Goal: Navigation & Orientation: Find specific page/section

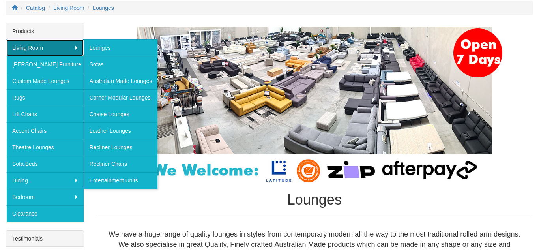
scroll to position [105, 0]
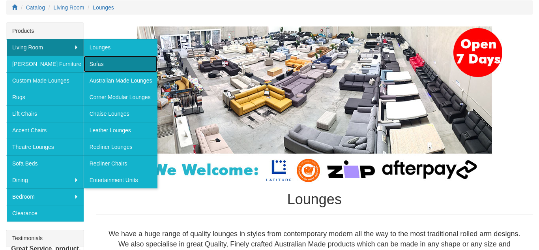
click at [94, 66] on link "Sofas" at bounding box center [121, 64] width 74 height 17
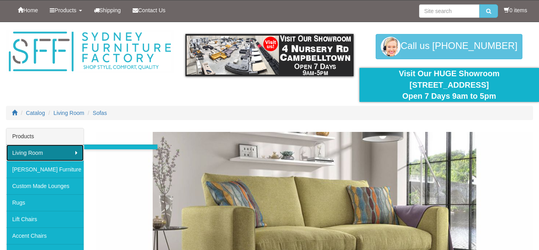
click at [31, 153] on link "Living Room" at bounding box center [44, 152] width 77 height 17
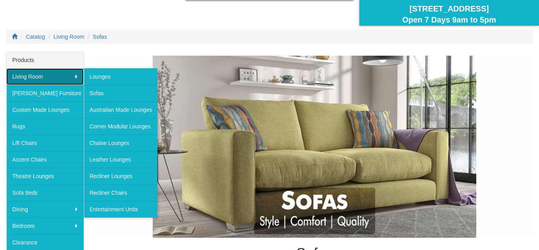
scroll to position [82, 0]
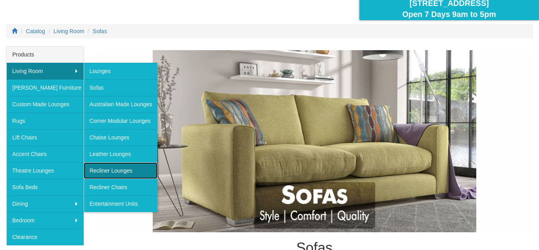
click at [95, 167] on link "Recliner Lounges" at bounding box center [121, 170] width 74 height 17
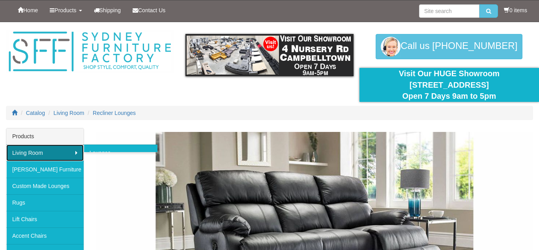
click at [23, 152] on link "Living Room" at bounding box center [44, 152] width 77 height 17
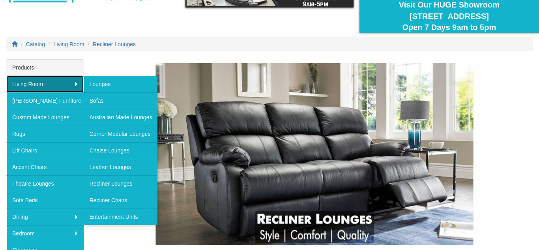
scroll to position [69, 0]
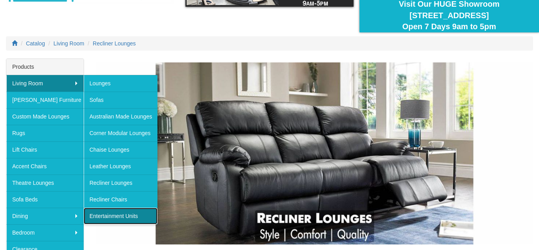
click at [99, 212] on link "Entertainment Units" at bounding box center [121, 216] width 74 height 17
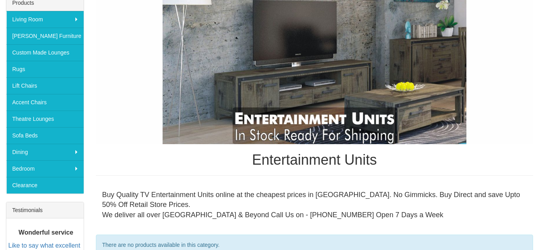
scroll to position [131, 0]
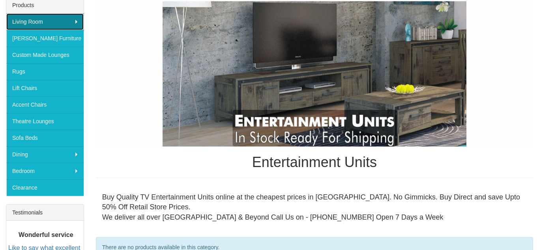
click at [17, 21] on link "Living Room" at bounding box center [44, 21] width 77 height 17
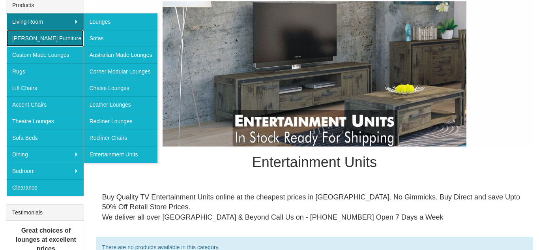
click at [15, 41] on link "[PERSON_NAME] Furniture" at bounding box center [44, 38] width 77 height 17
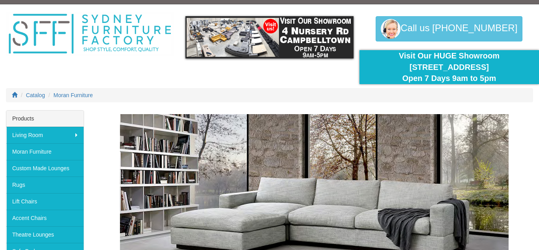
scroll to position [17, 0]
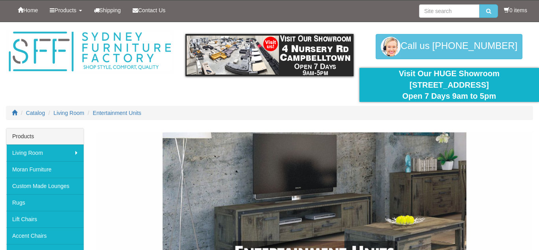
scroll to position [131, 0]
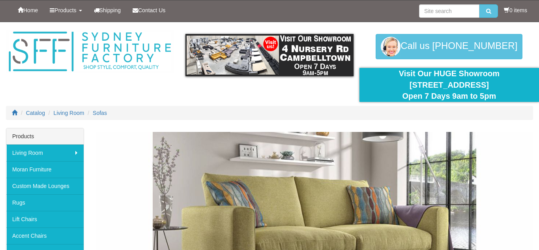
scroll to position [82, 0]
